Goal: Find specific page/section: Find specific page/section

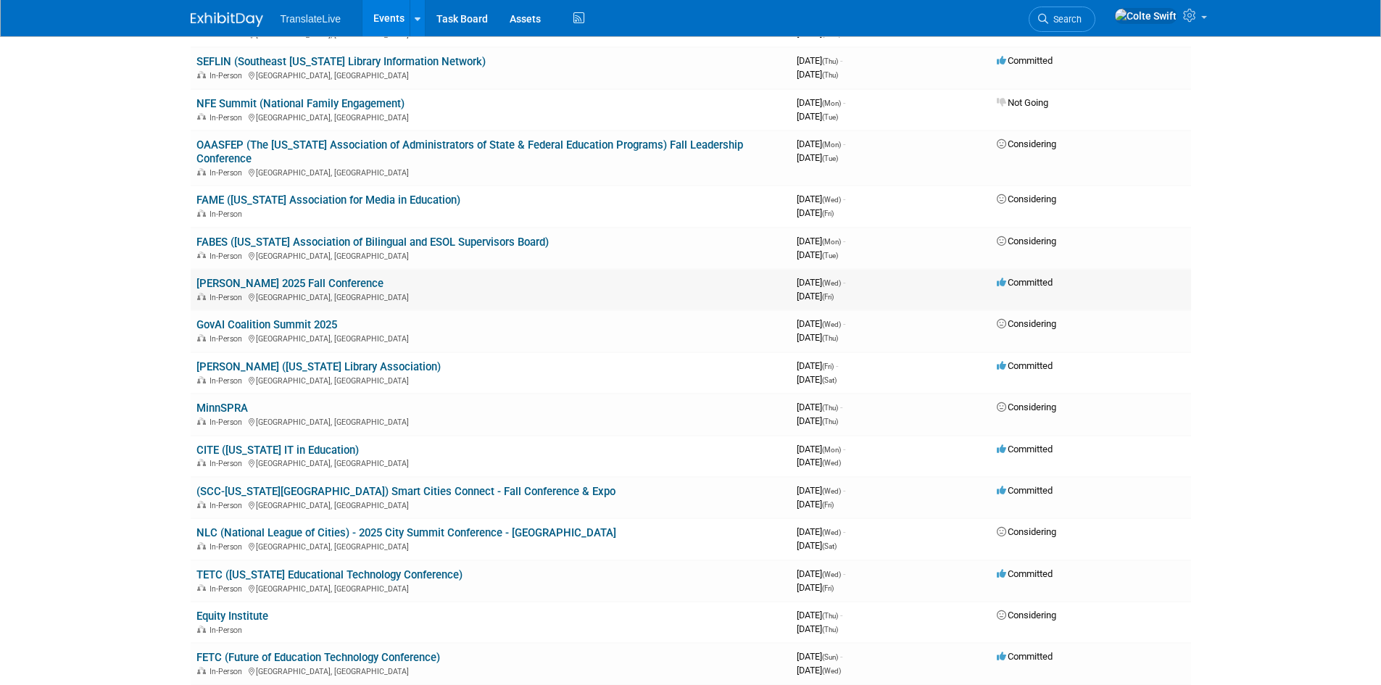
scroll to position [435, 0]
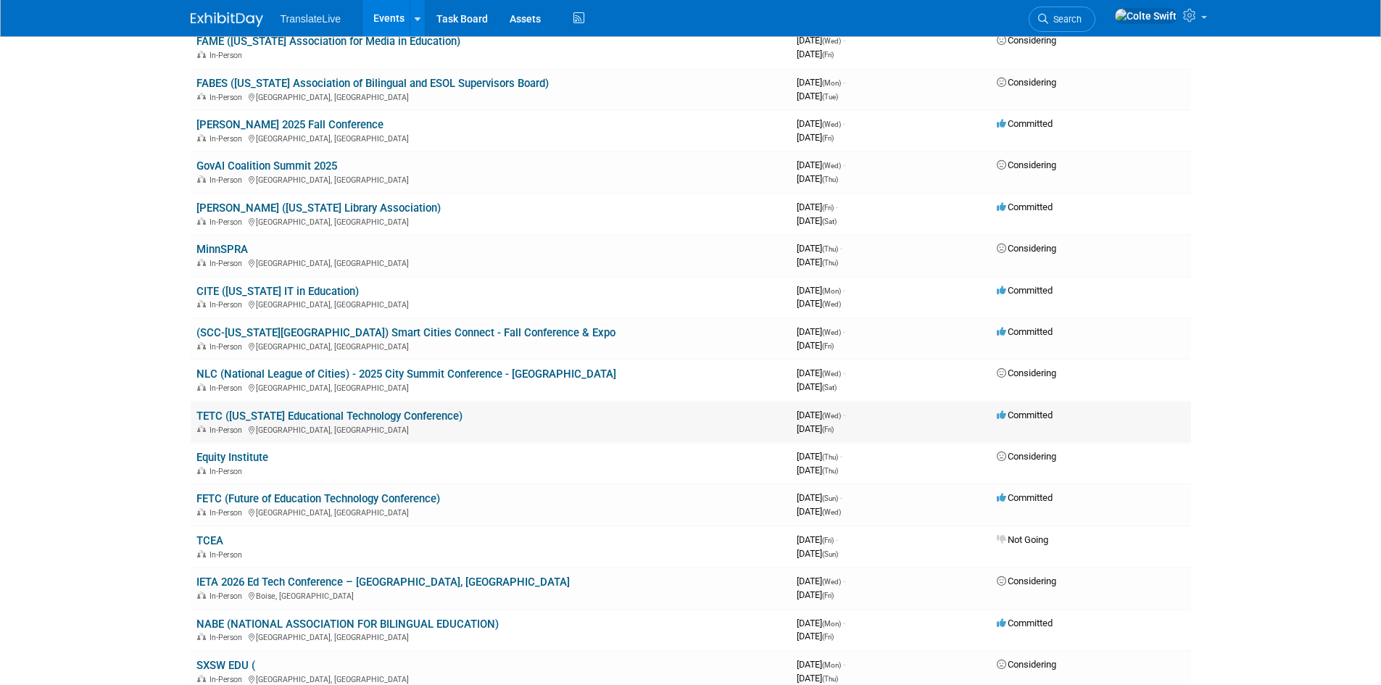
click at [402, 409] on link "TETC ([US_STATE] Educational Technology Conference)" at bounding box center [329, 415] width 266 height 13
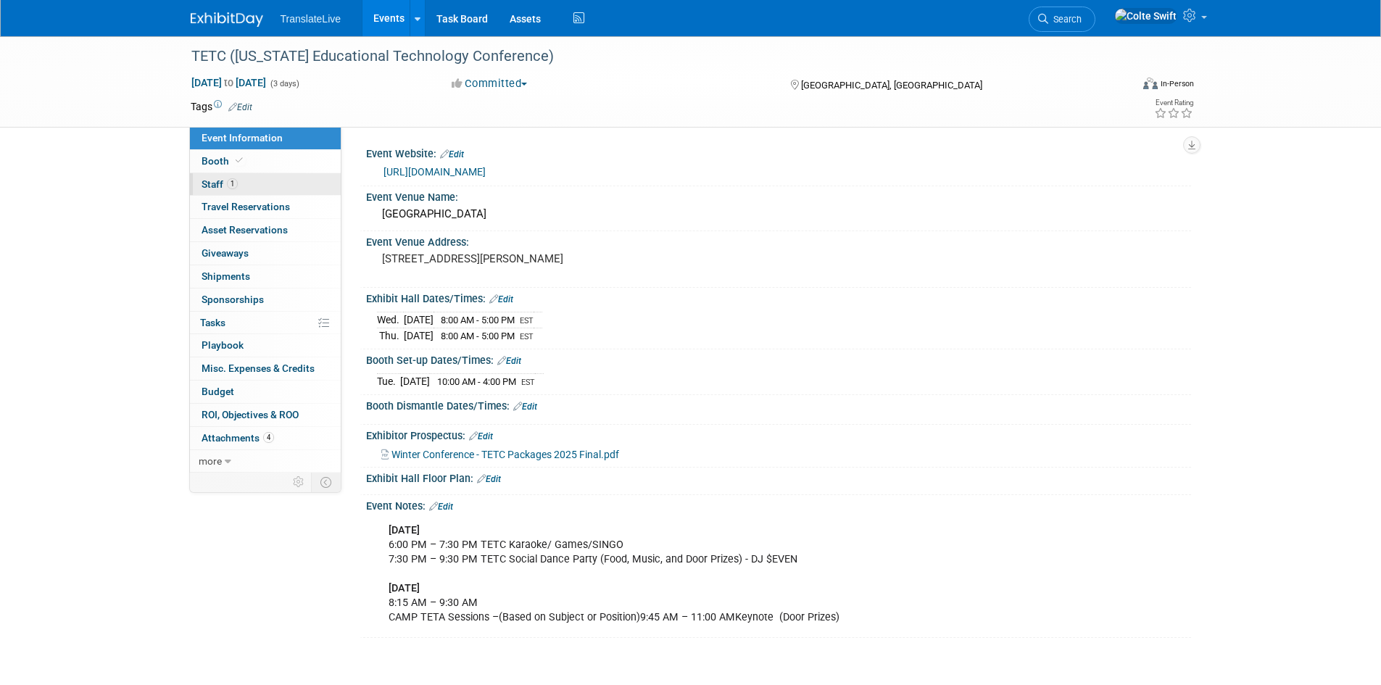
click at [283, 182] on link "1 Staff 1" at bounding box center [265, 184] width 151 height 22
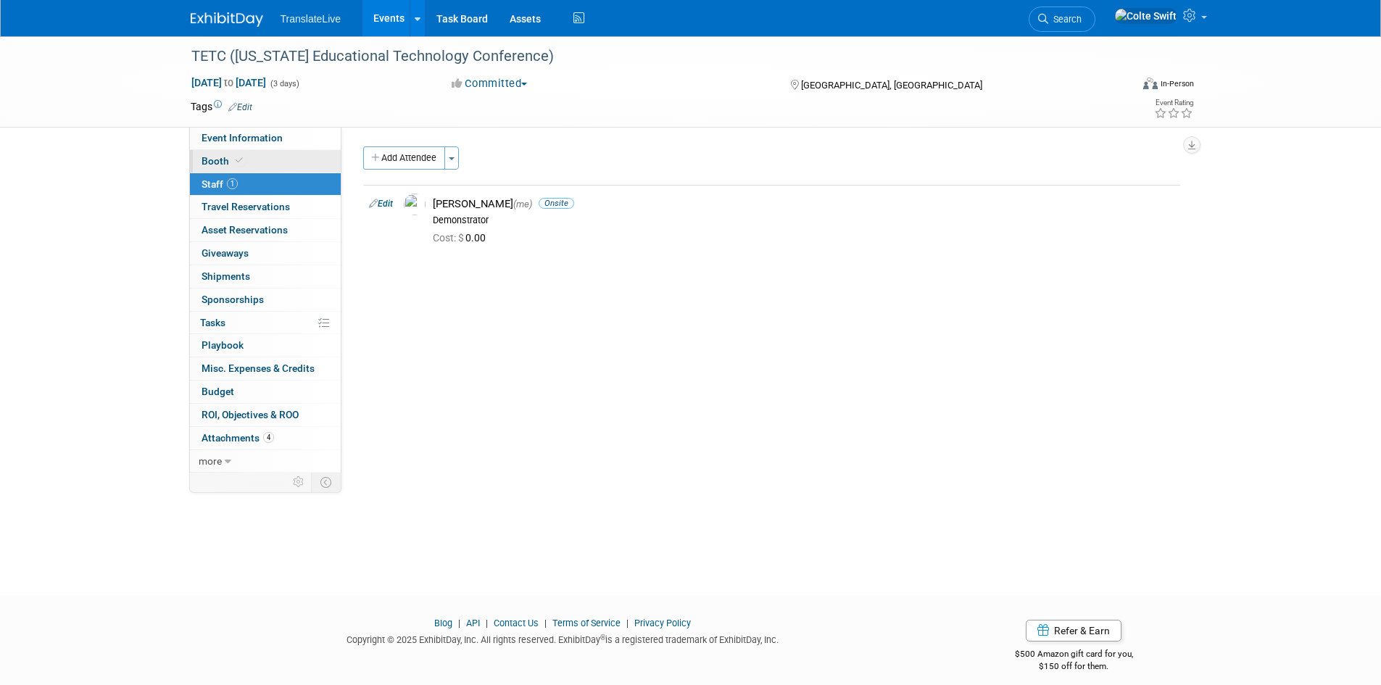
click at [288, 164] on link "Booth" at bounding box center [265, 161] width 151 height 22
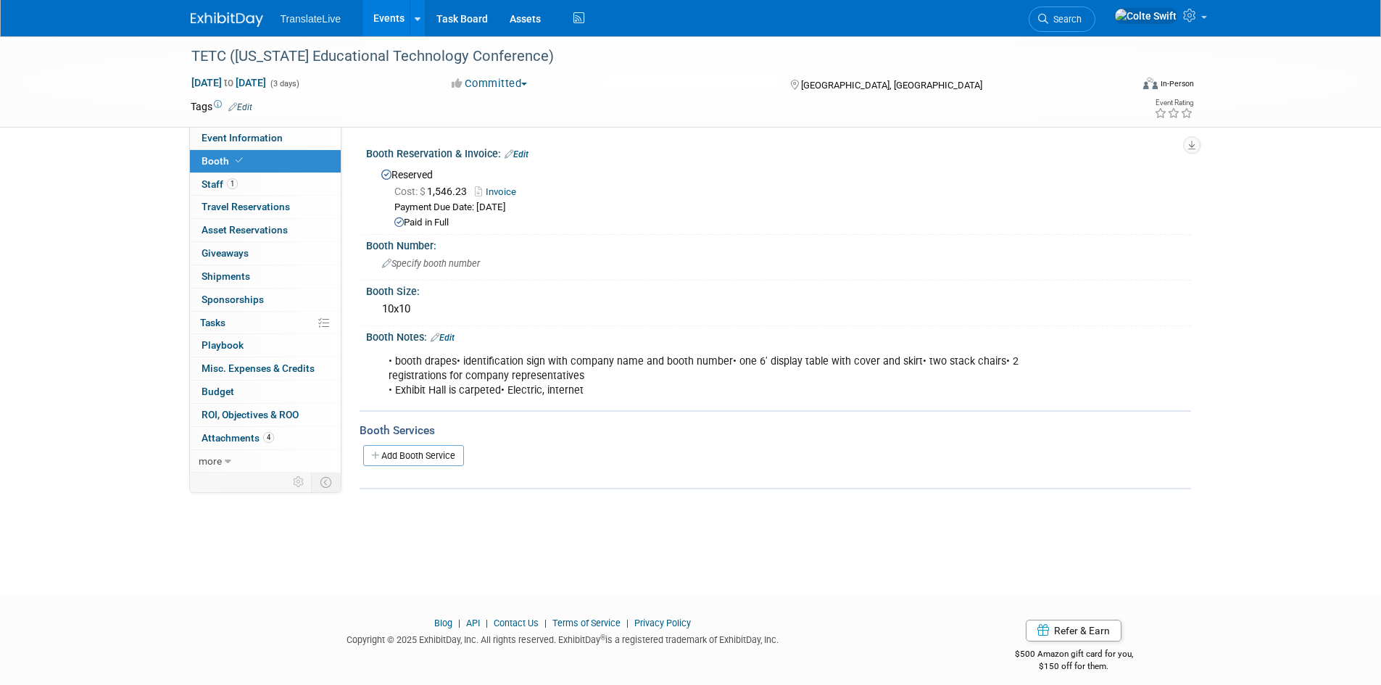
click at [423, 229] on div "Reserved Cost: $ 1,546.23 Invoice Payment Due Date: [DATE] Paid in Full" at bounding box center [778, 195] width 825 height 71
click at [397, 225] on icon at bounding box center [398, 221] width 9 height 9
click at [515, 194] on link "Invoice" at bounding box center [499, 191] width 49 height 11
click at [257, 211] on span "Travel Reservations 0" at bounding box center [245, 207] width 88 height 12
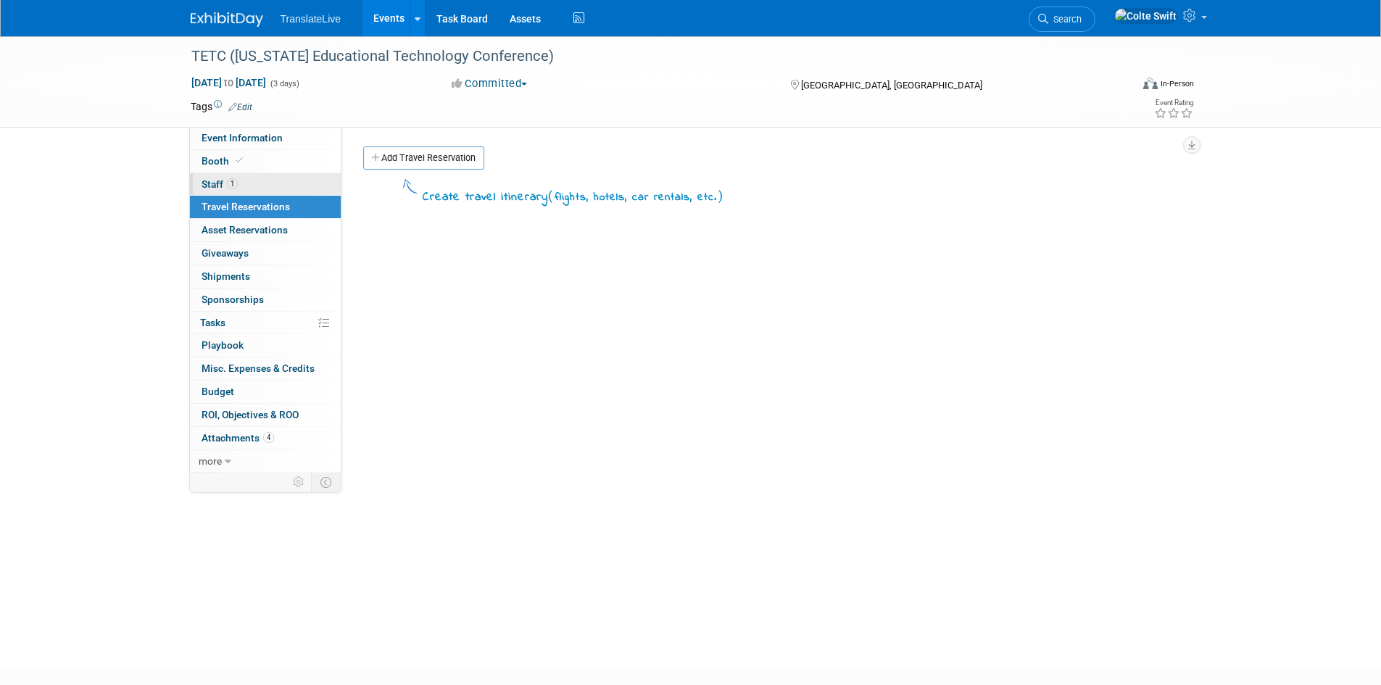
click at [257, 191] on link "1 Staff 1" at bounding box center [265, 184] width 151 height 22
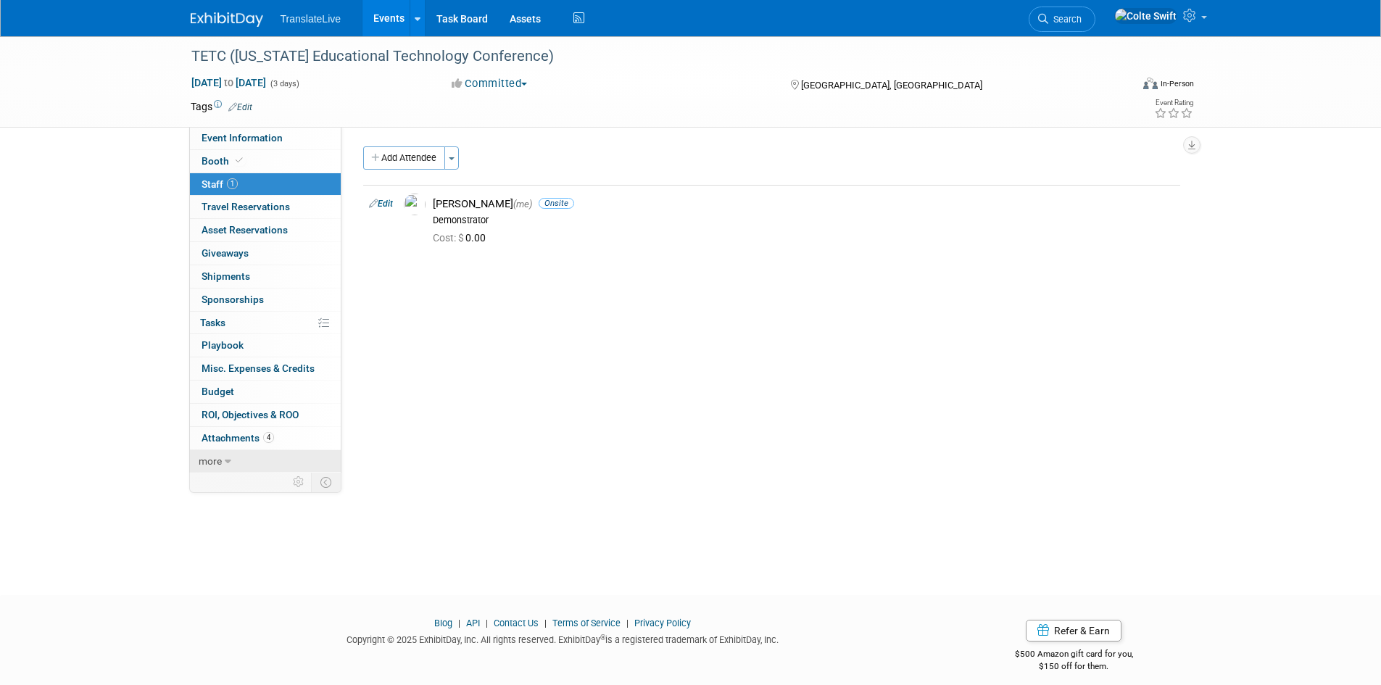
click at [227, 461] on icon at bounding box center [228, 462] width 7 height 10
